Goal: Register for event/course

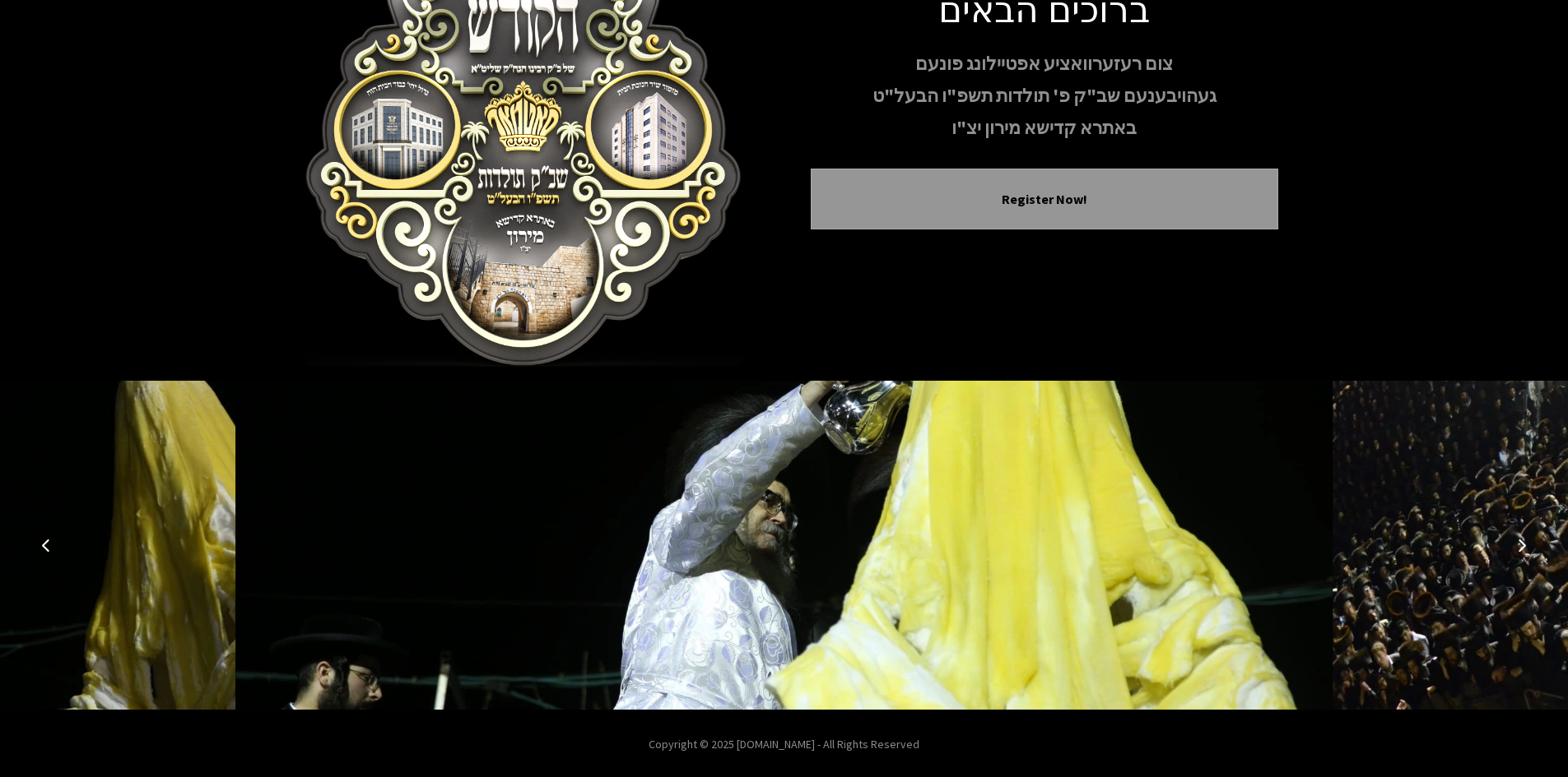
scroll to position [142, 0]
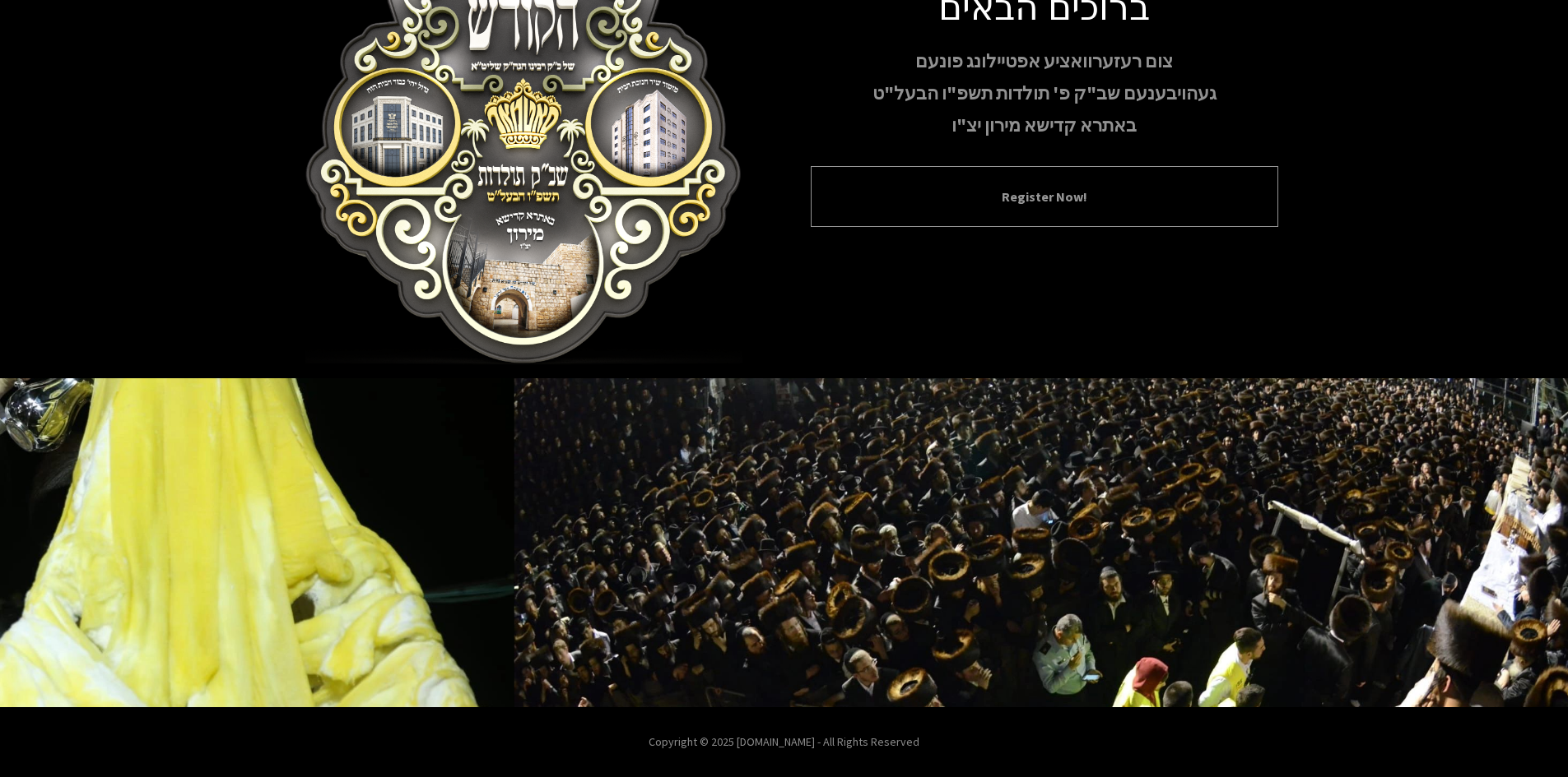
click at [775, 207] on div "Register Now!" at bounding box center [1044, 196] width 468 height 61
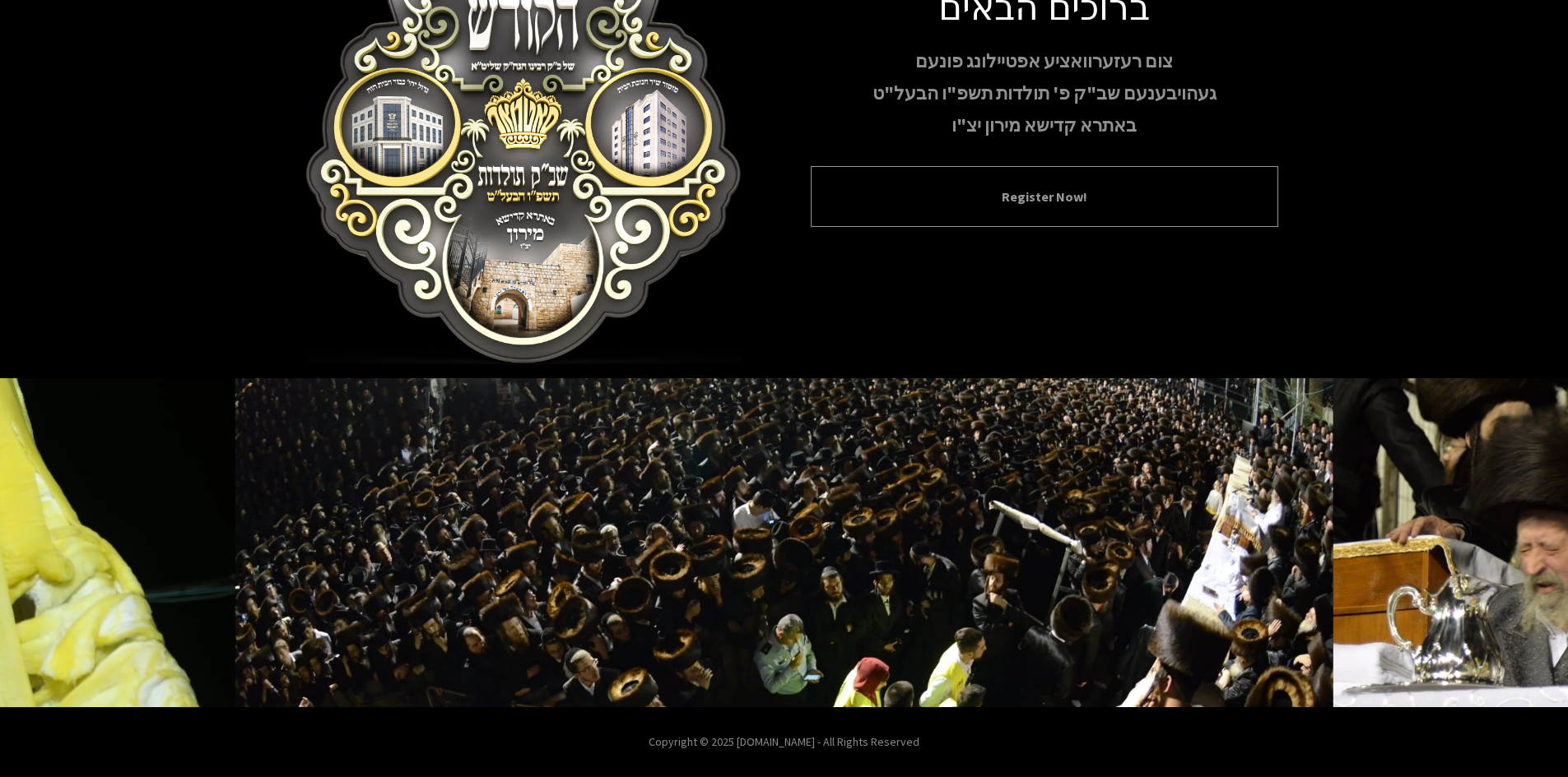
click at [775, 199] on button "Register Now!" at bounding box center [1044, 196] width 427 height 20
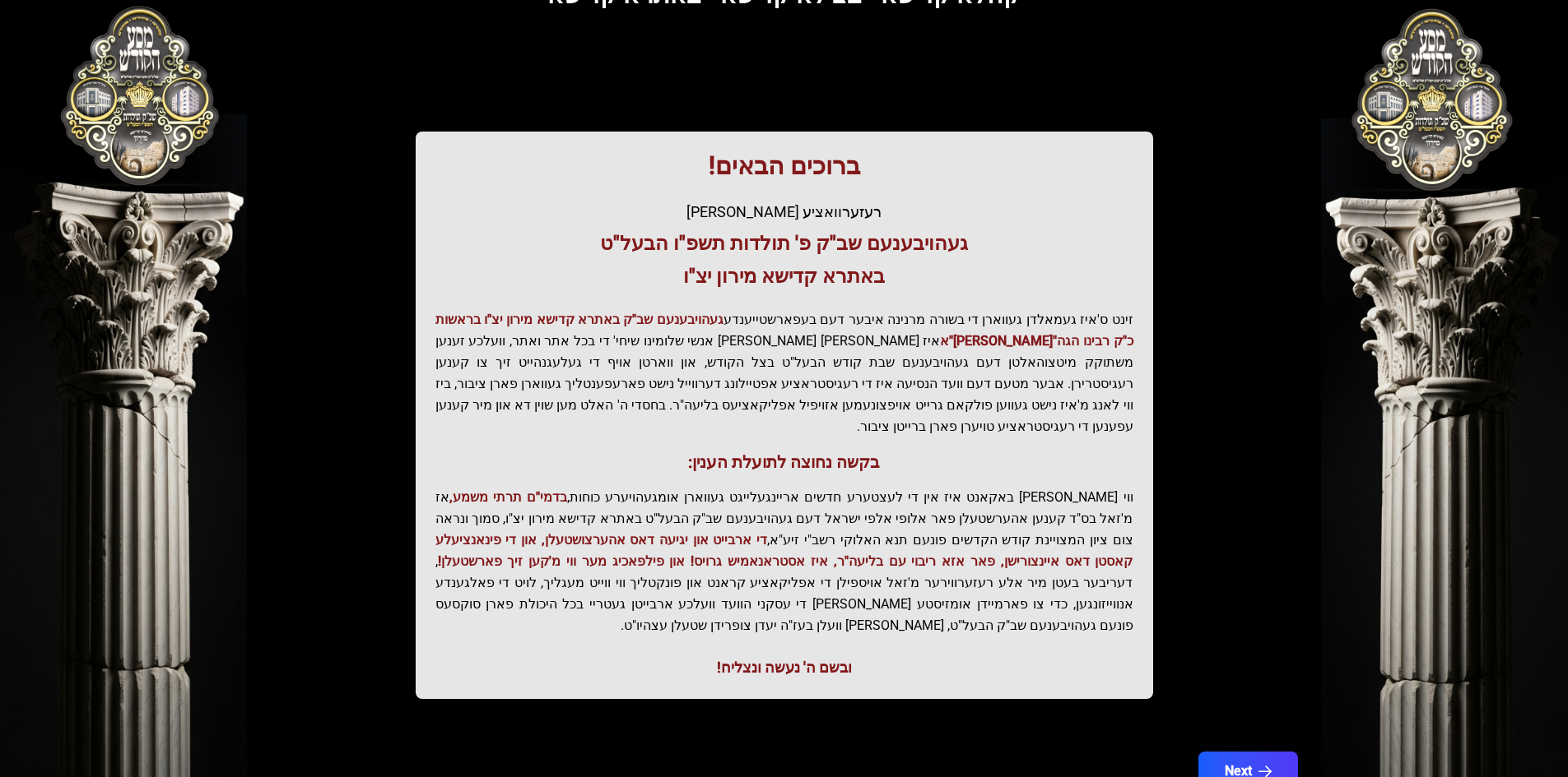
scroll to position [176, 0]
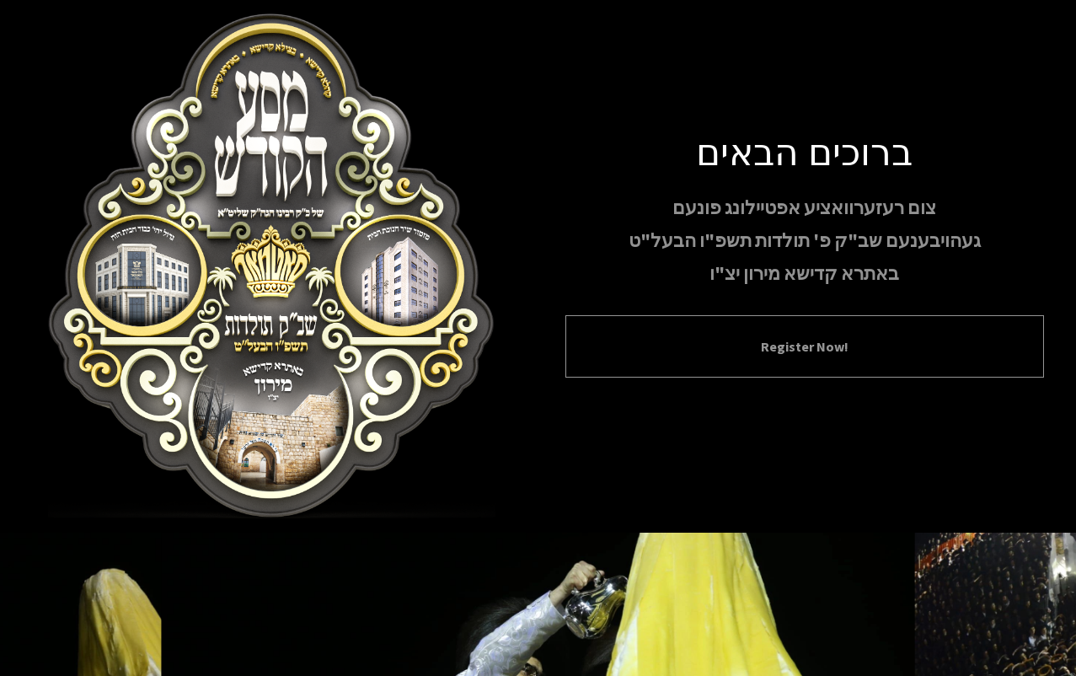
click at [770, 337] on button "Register Now!" at bounding box center [805, 346] width 437 height 20
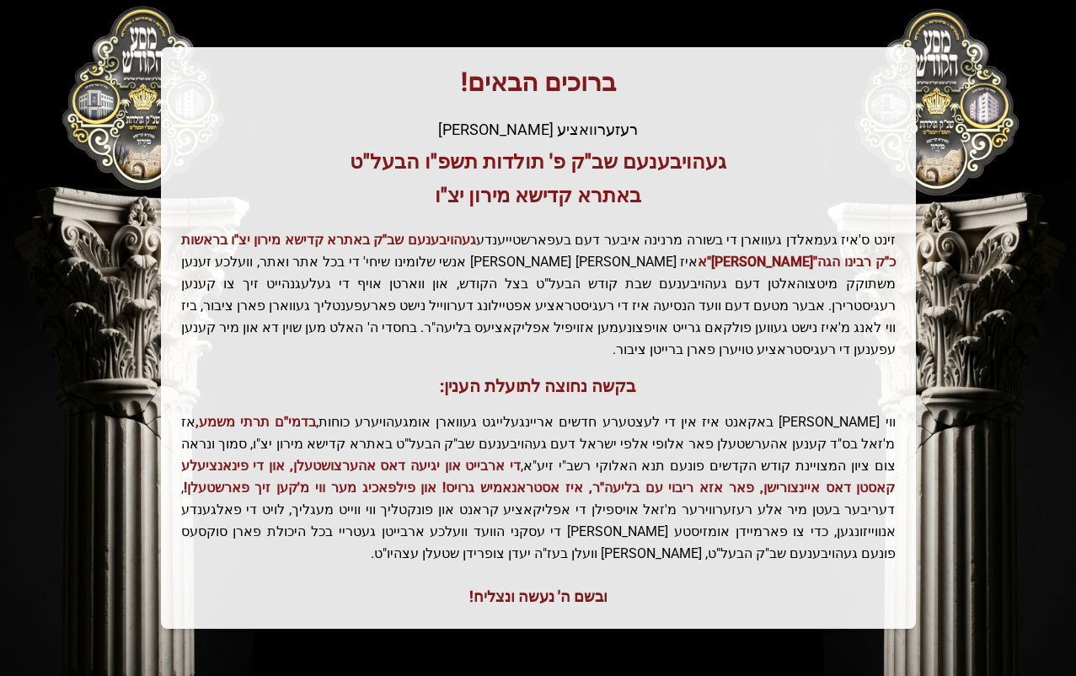
scroll to position [300, 0]
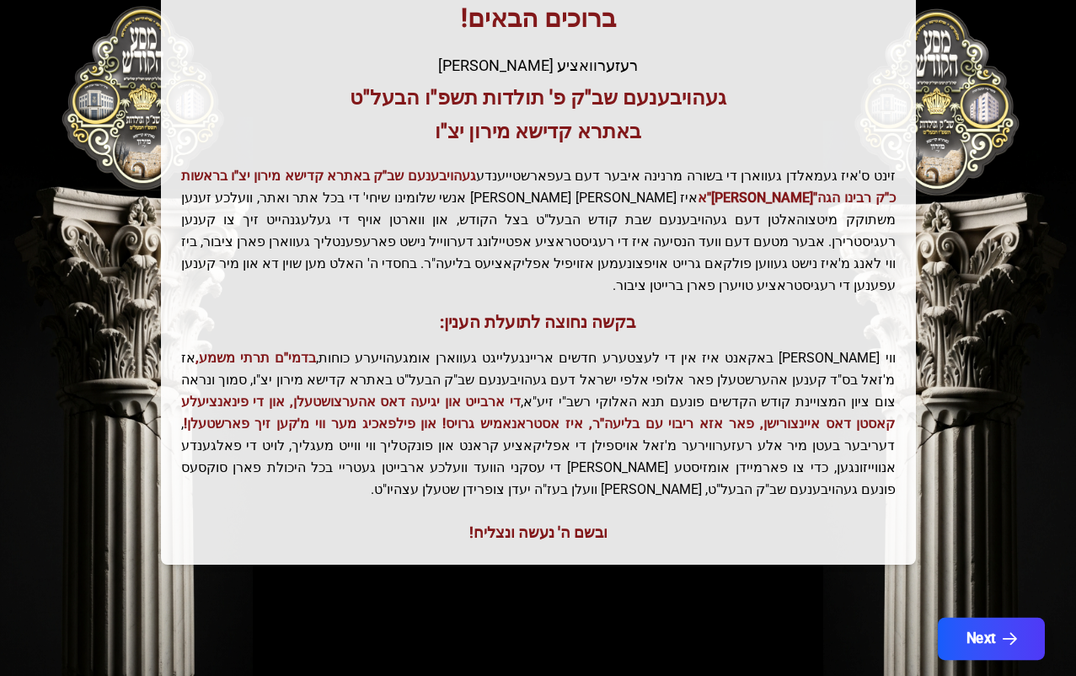
drag, startPoint x: 963, startPoint y: 598, endPoint x: 947, endPoint y: 605, distance: 16.6
click at [794, 618] on button "Next" at bounding box center [991, 639] width 107 height 42
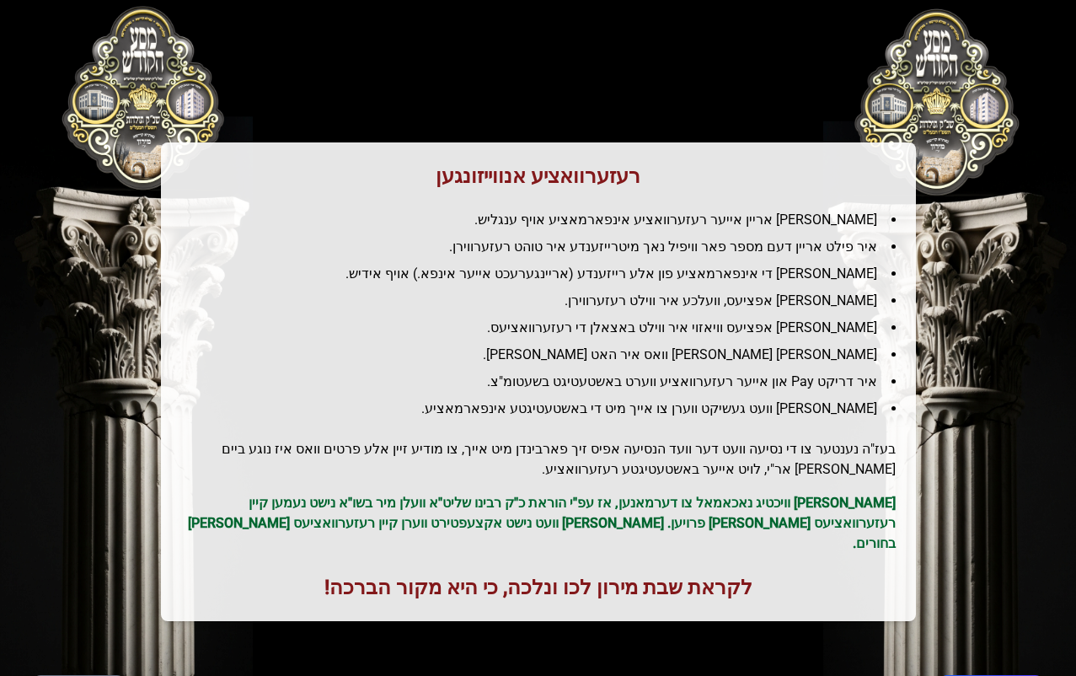
scroll to position [140, 0]
